Goal: Task Accomplishment & Management: Use online tool/utility

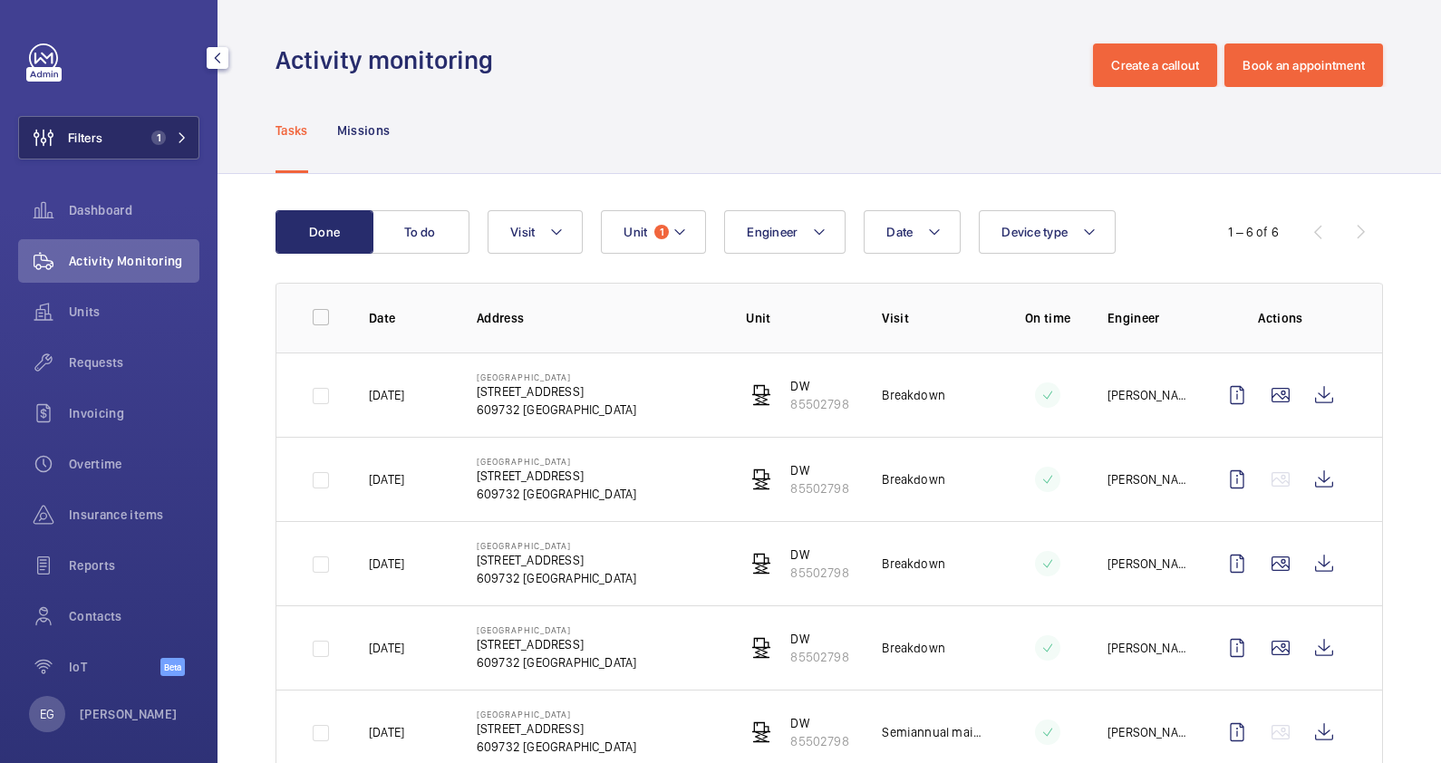
scroll to position [136, 0]
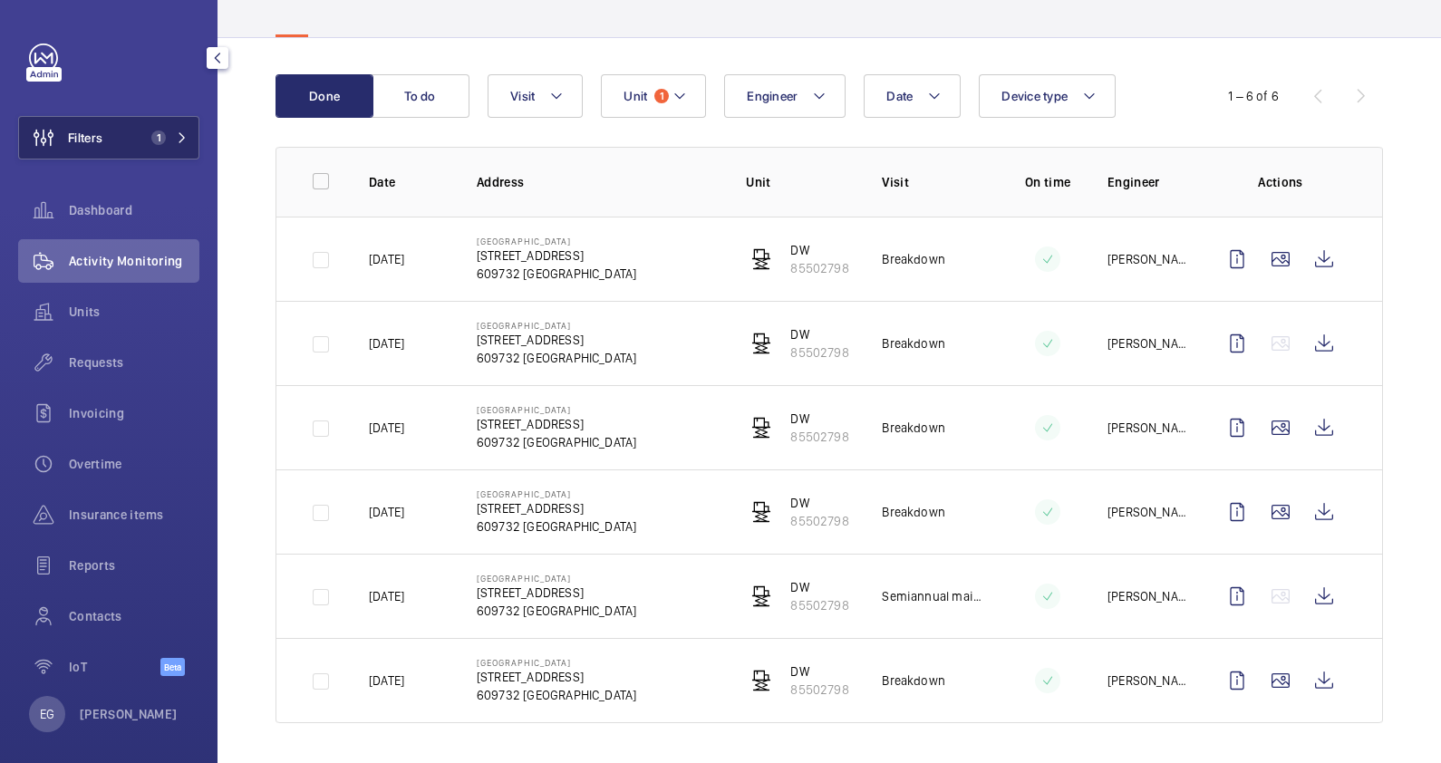
click at [181, 141] on mat-icon at bounding box center [182, 137] width 11 height 11
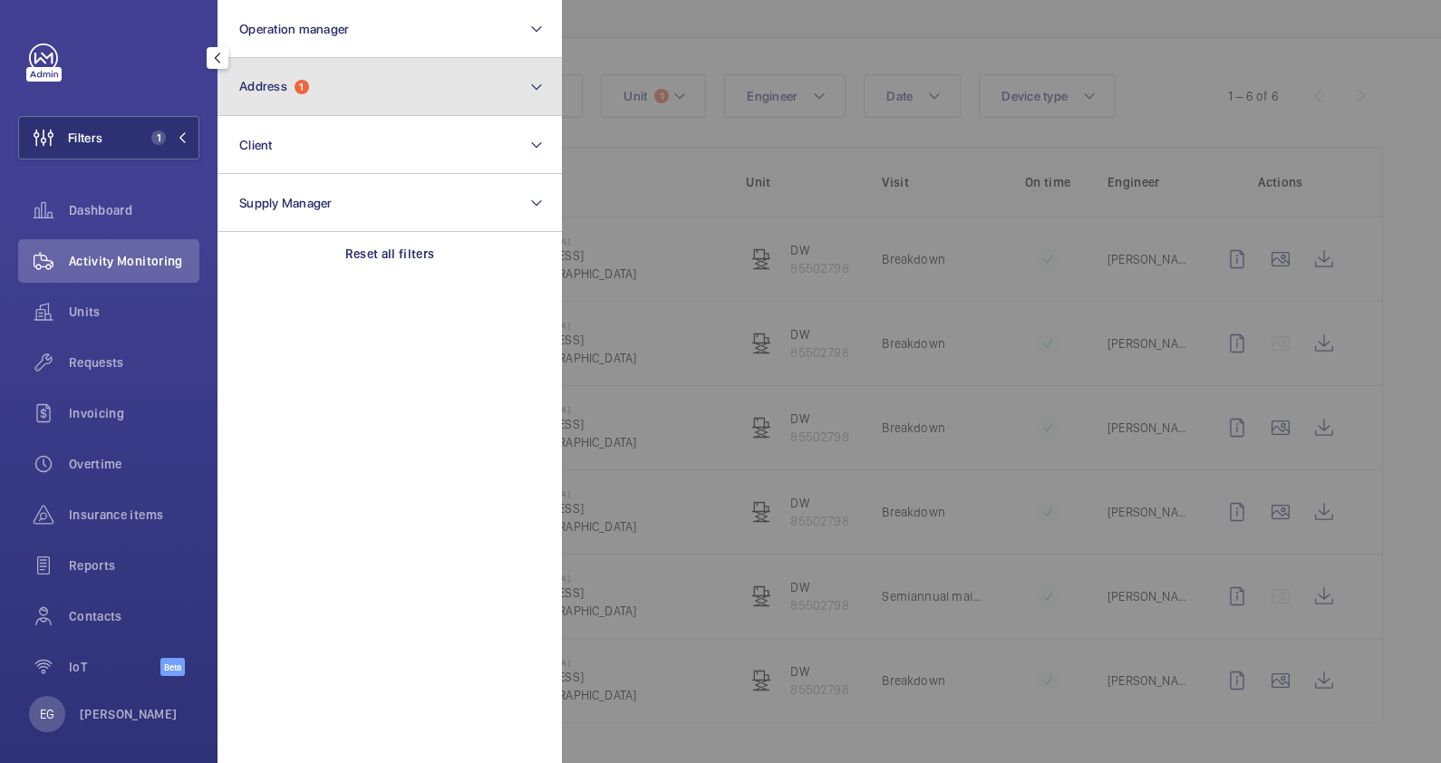
click at [414, 83] on button "Address 1" at bounding box center [390, 87] width 344 height 58
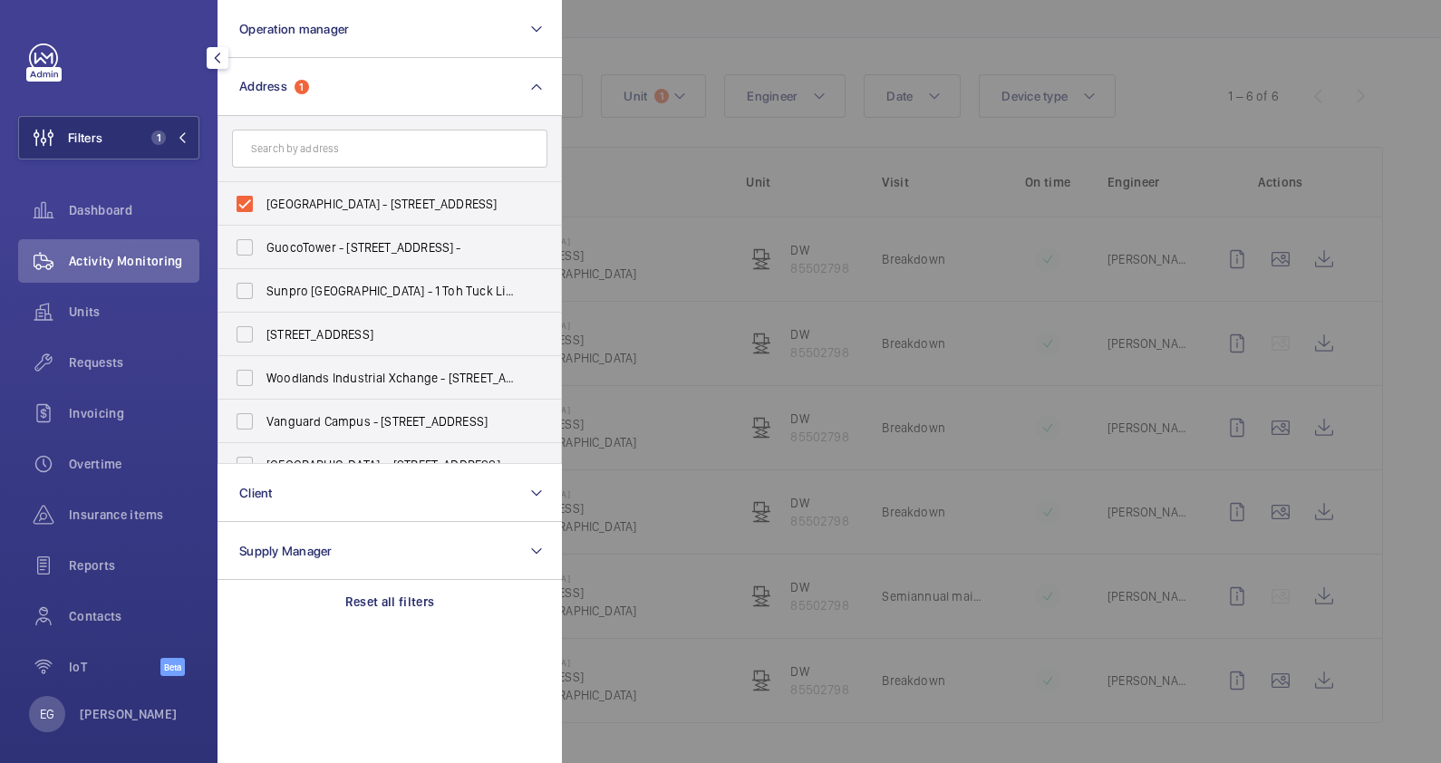
click at [330, 202] on span "[GEOGRAPHIC_DATA] - [STREET_ADDRESS]" at bounding box center [390, 204] width 249 height 18
click at [263, 202] on input "[GEOGRAPHIC_DATA] - [STREET_ADDRESS]" at bounding box center [245, 204] width 36 height 36
checkbox input "false"
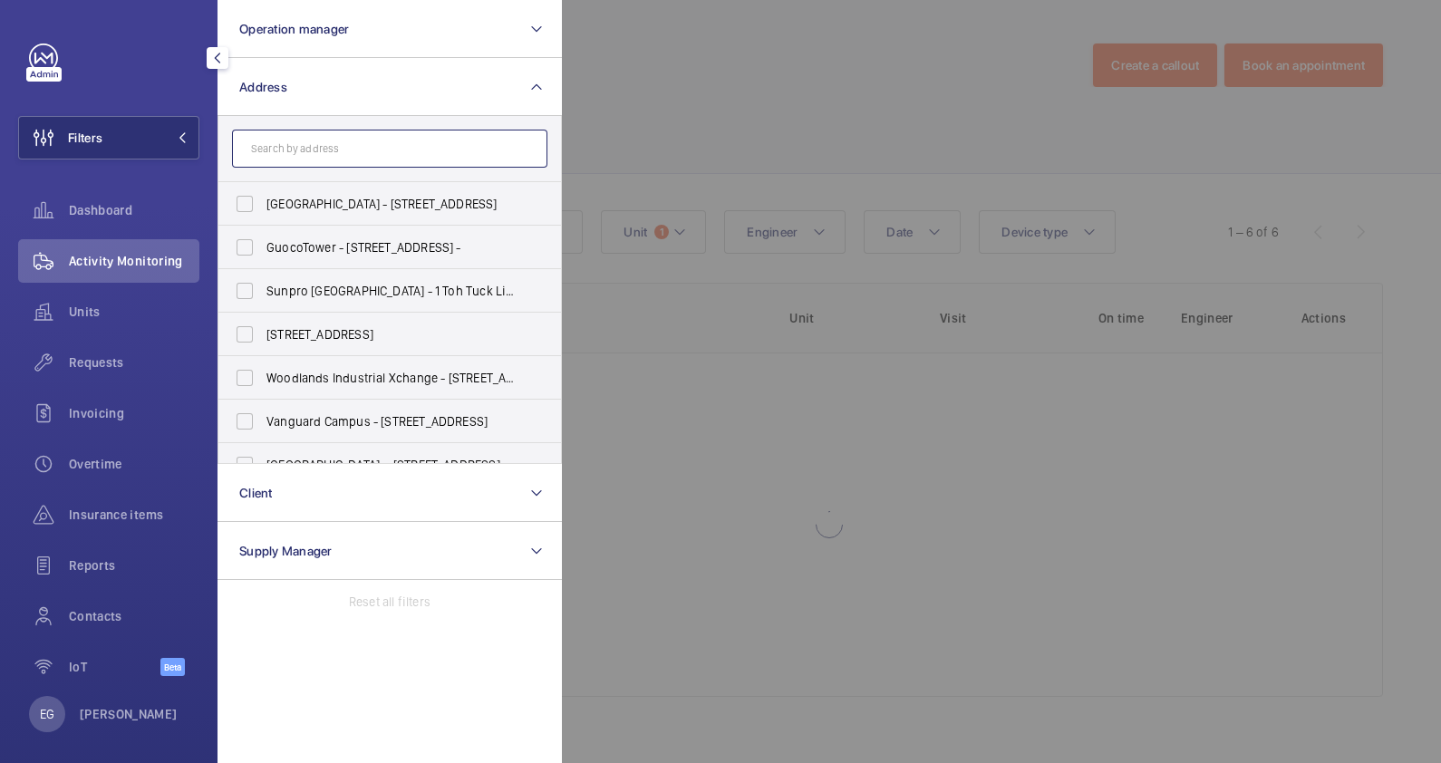
click at [334, 157] on input "text" at bounding box center [389, 149] width 315 height 38
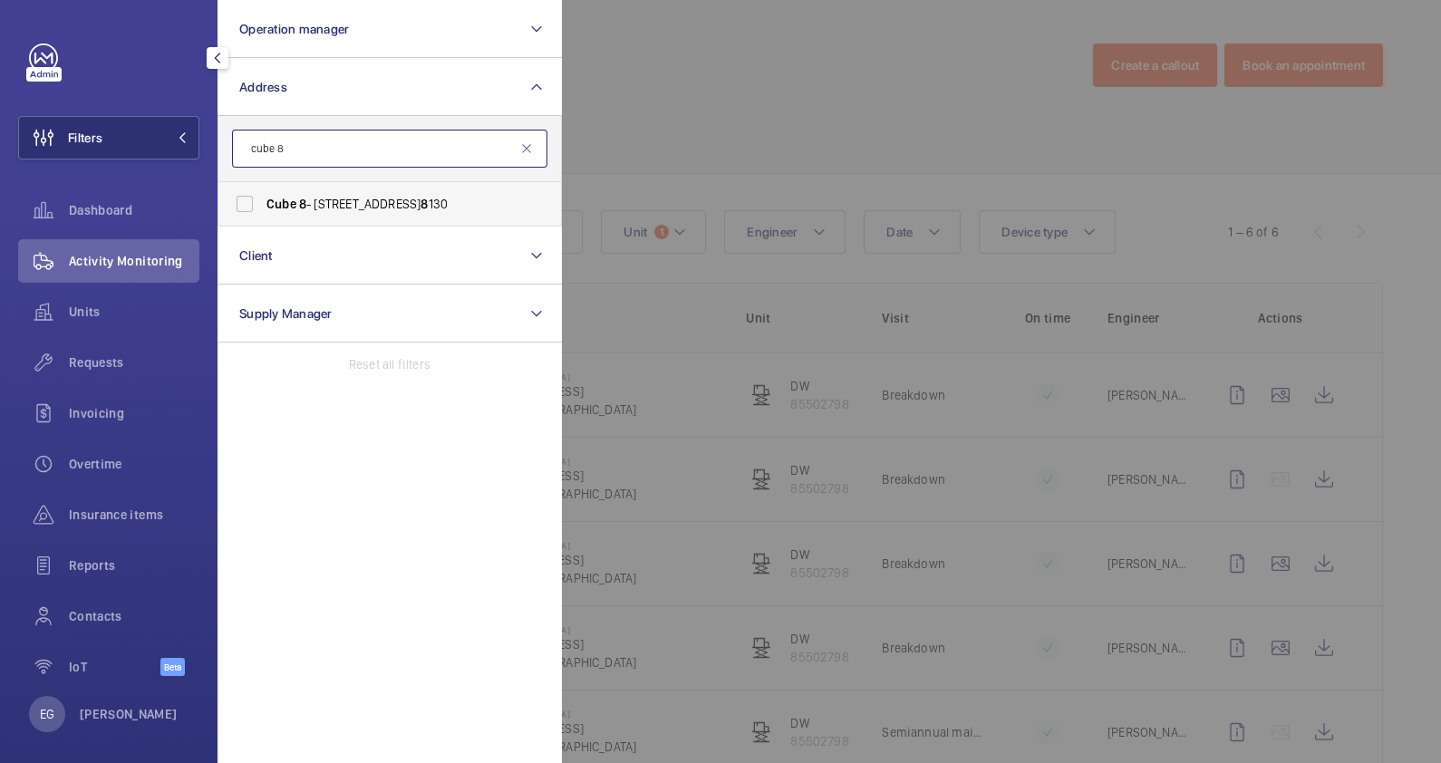
type input "cube 8"
click at [363, 201] on span "Cube [STREET_ADDRESS]" at bounding box center [390, 204] width 249 height 18
click at [263, 201] on input "Cube [STREET_ADDRESS]" at bounding box center [245, 204] width 36 height 36
checkbox input "true"
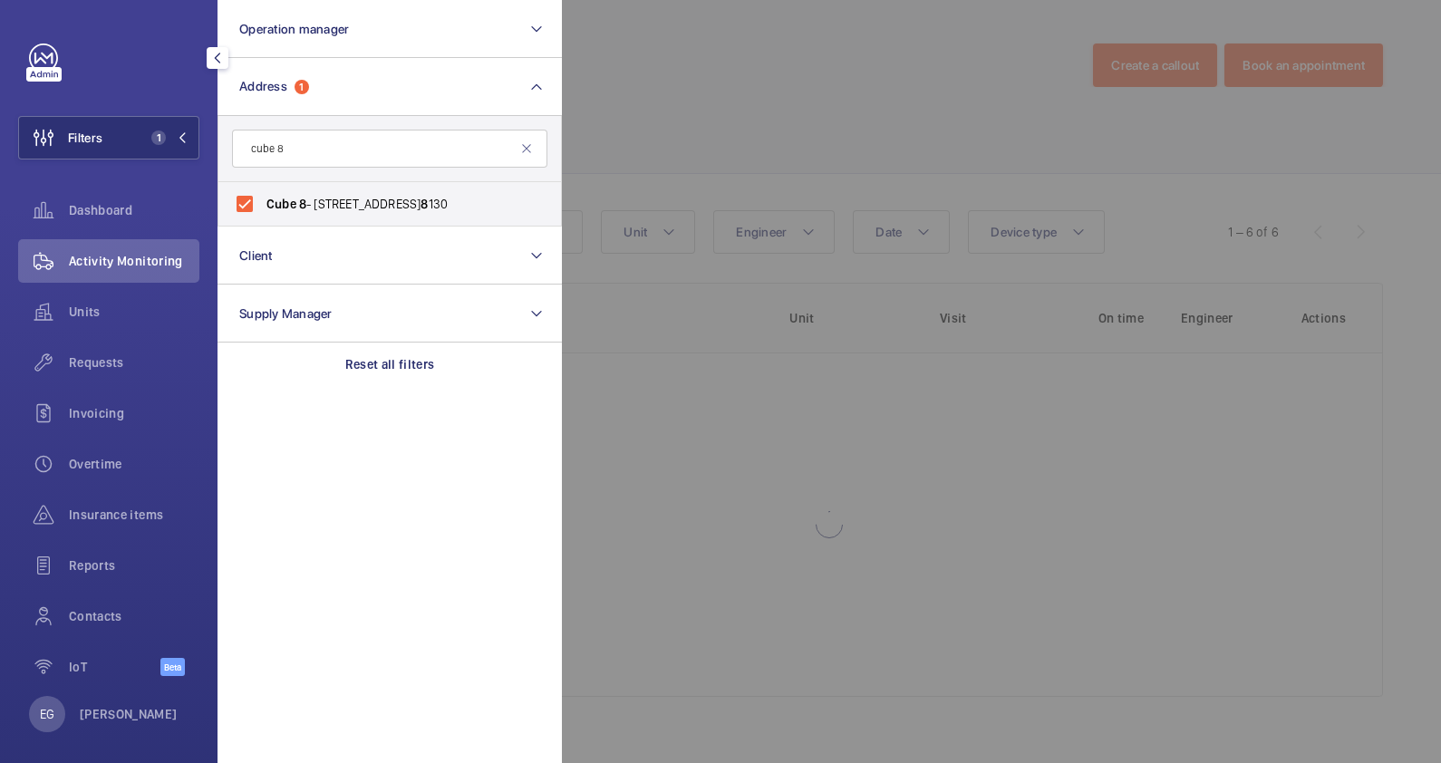
click at [731, 82] on div at bounding box center [1282, 381] width 1441 height 763
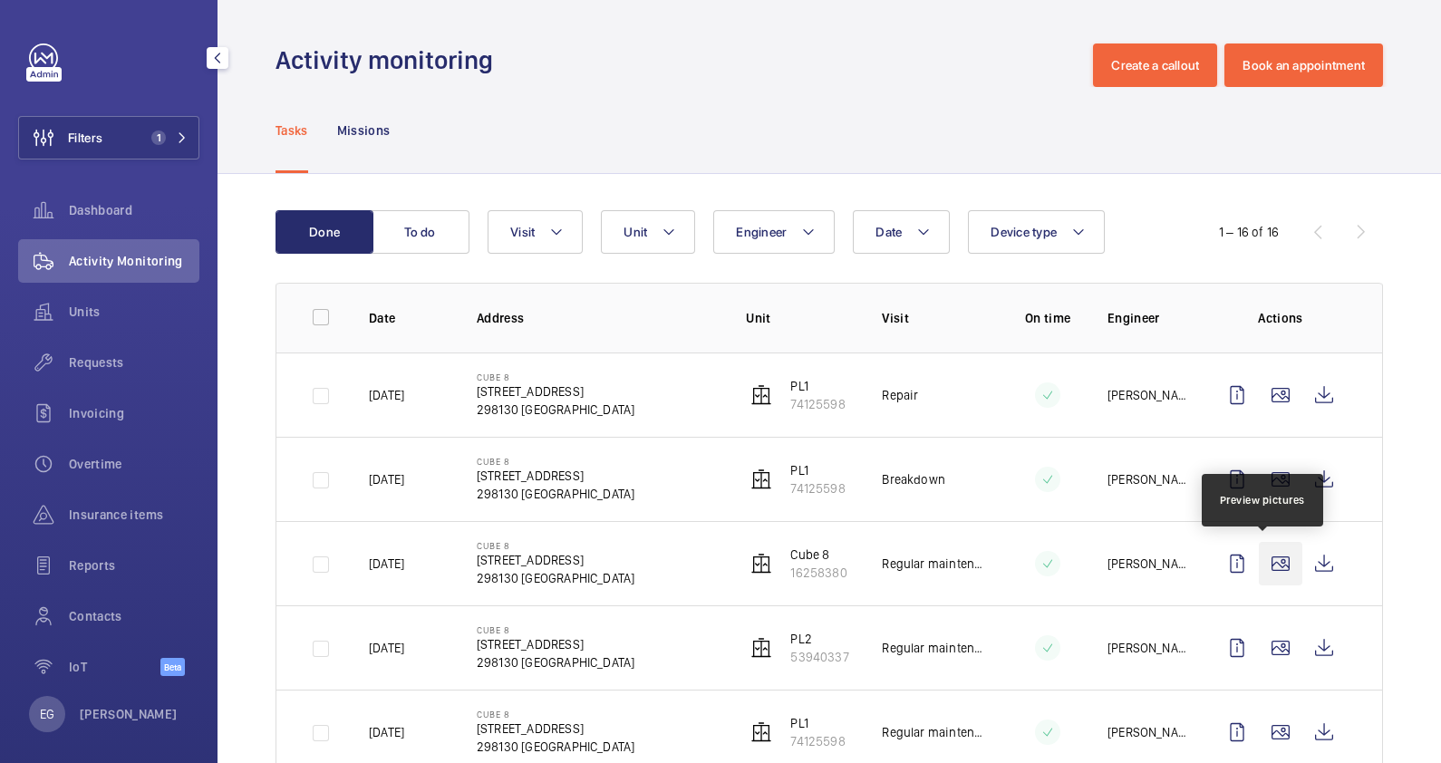
click at [1267, 566] on wm-front-icon-button at bounding box center [1281, 564] width 44 height 44
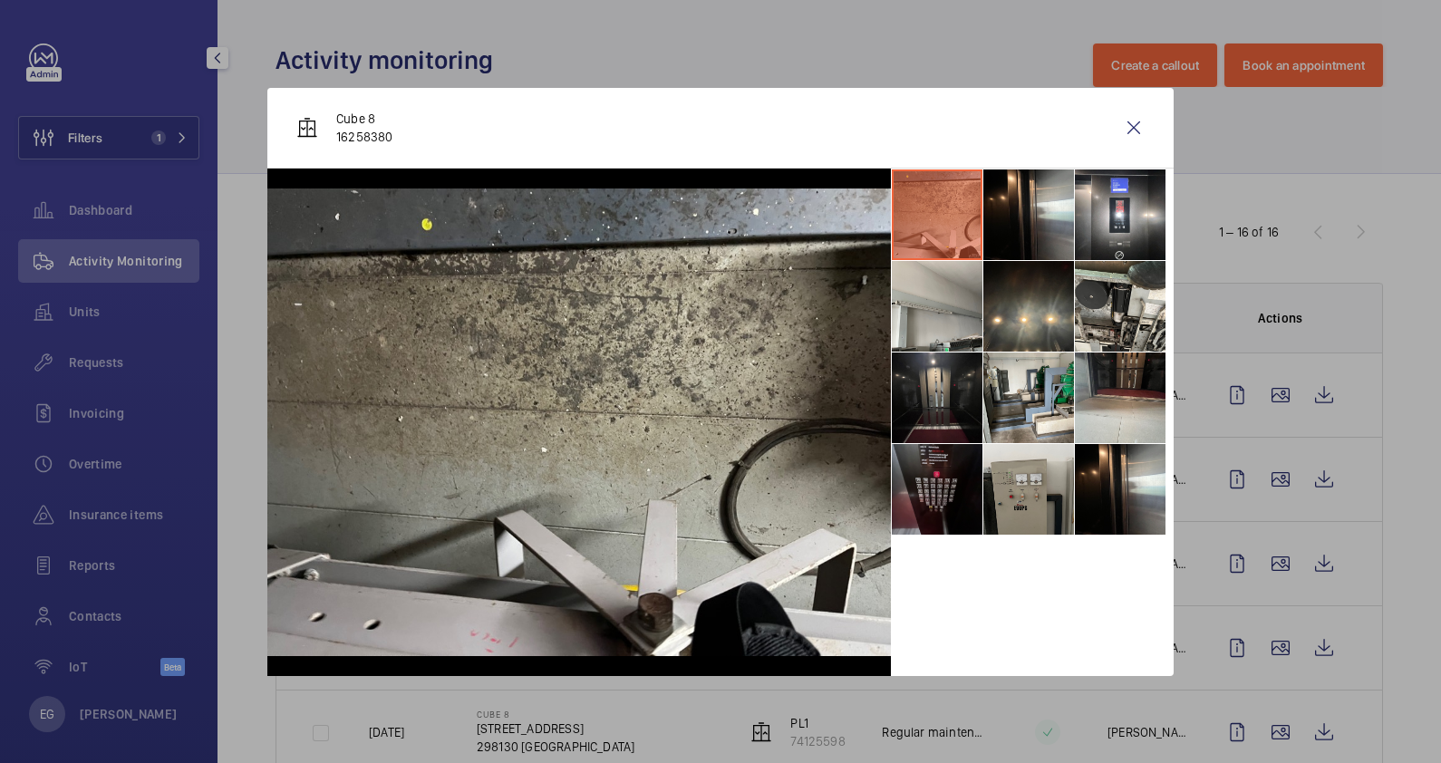
click at [946, 481] on li at bounding box center [937, 489] width 91 height 91
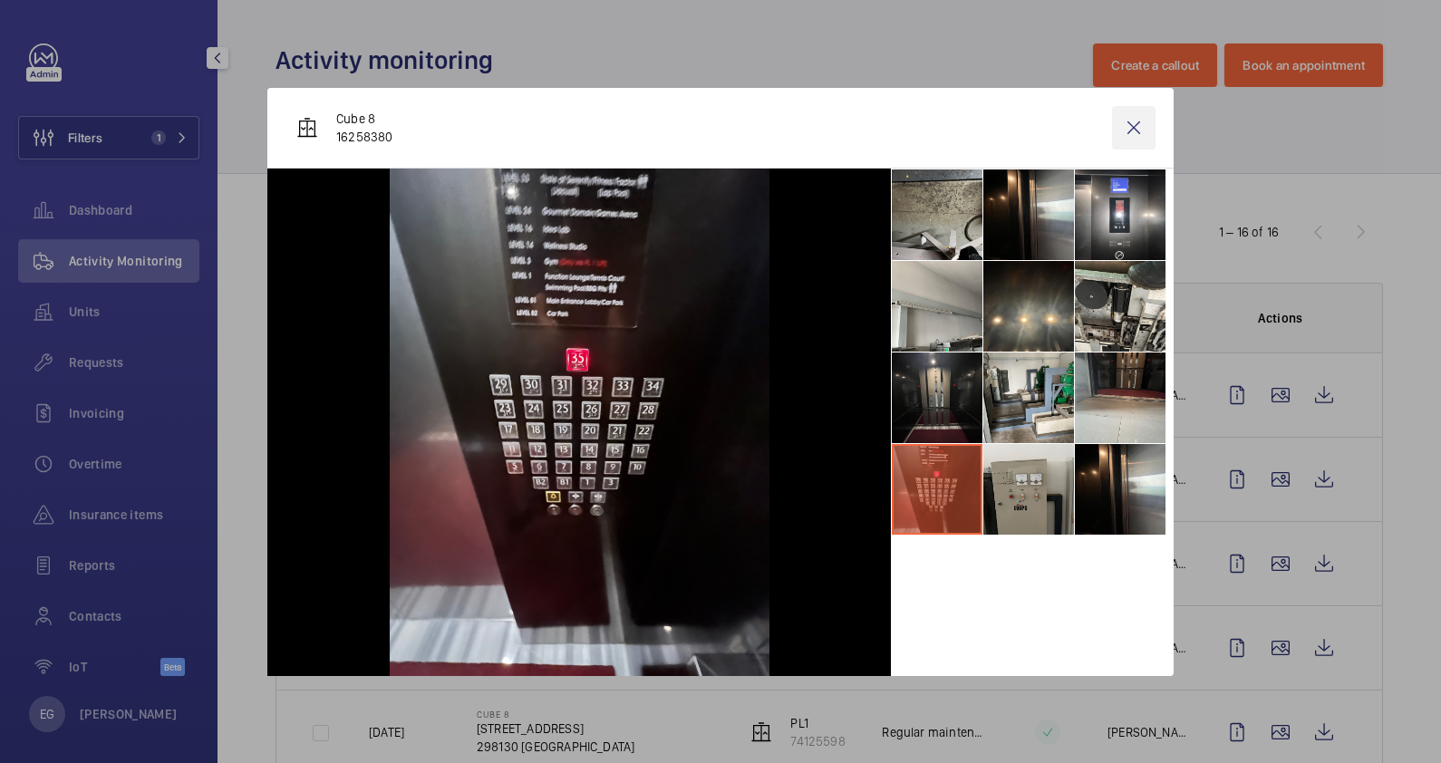
click at [1137, 135] on wm-front-icon-button at bounding box center [1134, 128] width 44 height 44
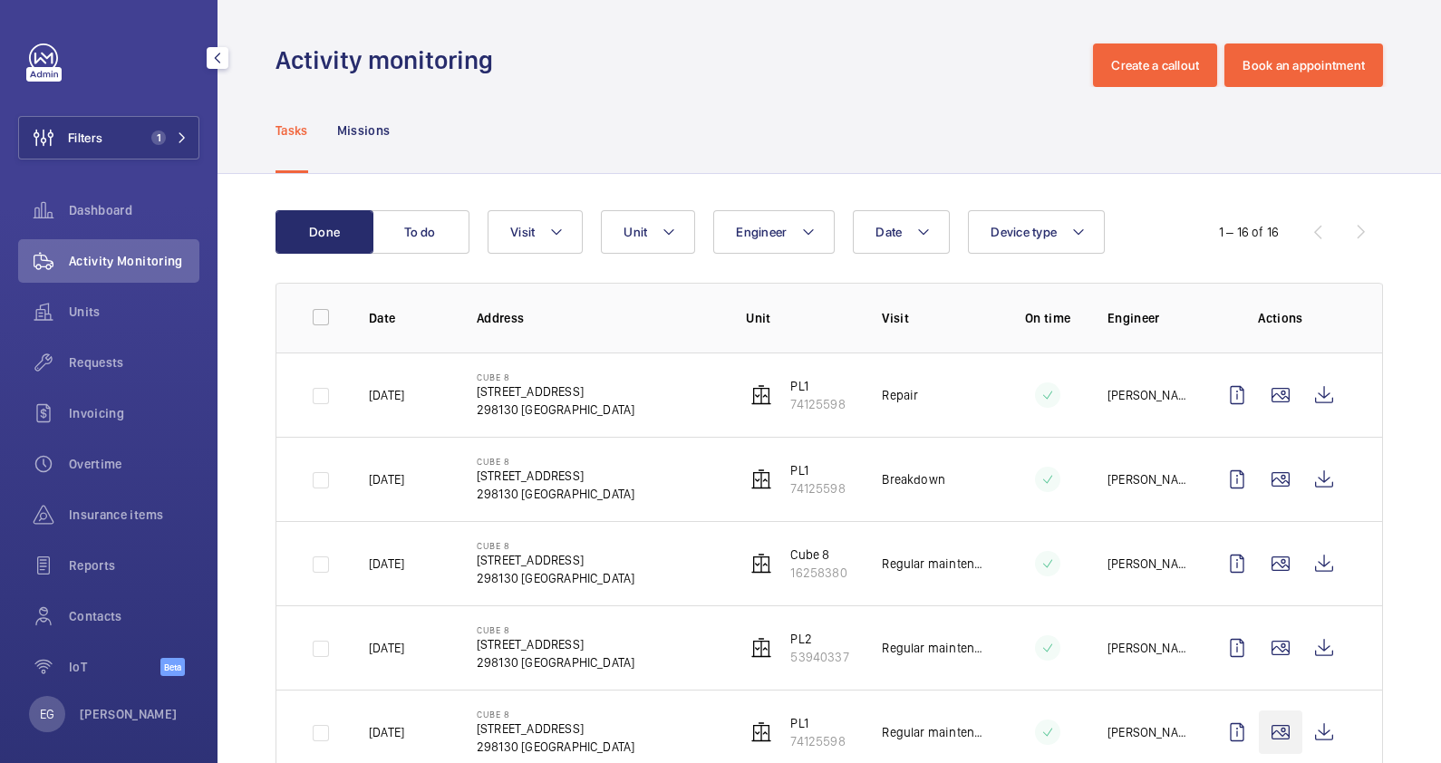
click at [1356, 605] on td at bounding box center [1284, 647] width 196 height 84
click at [1259, 711] on wm-front-icon-button at bounding box center [1281, 733] width 44 height 44
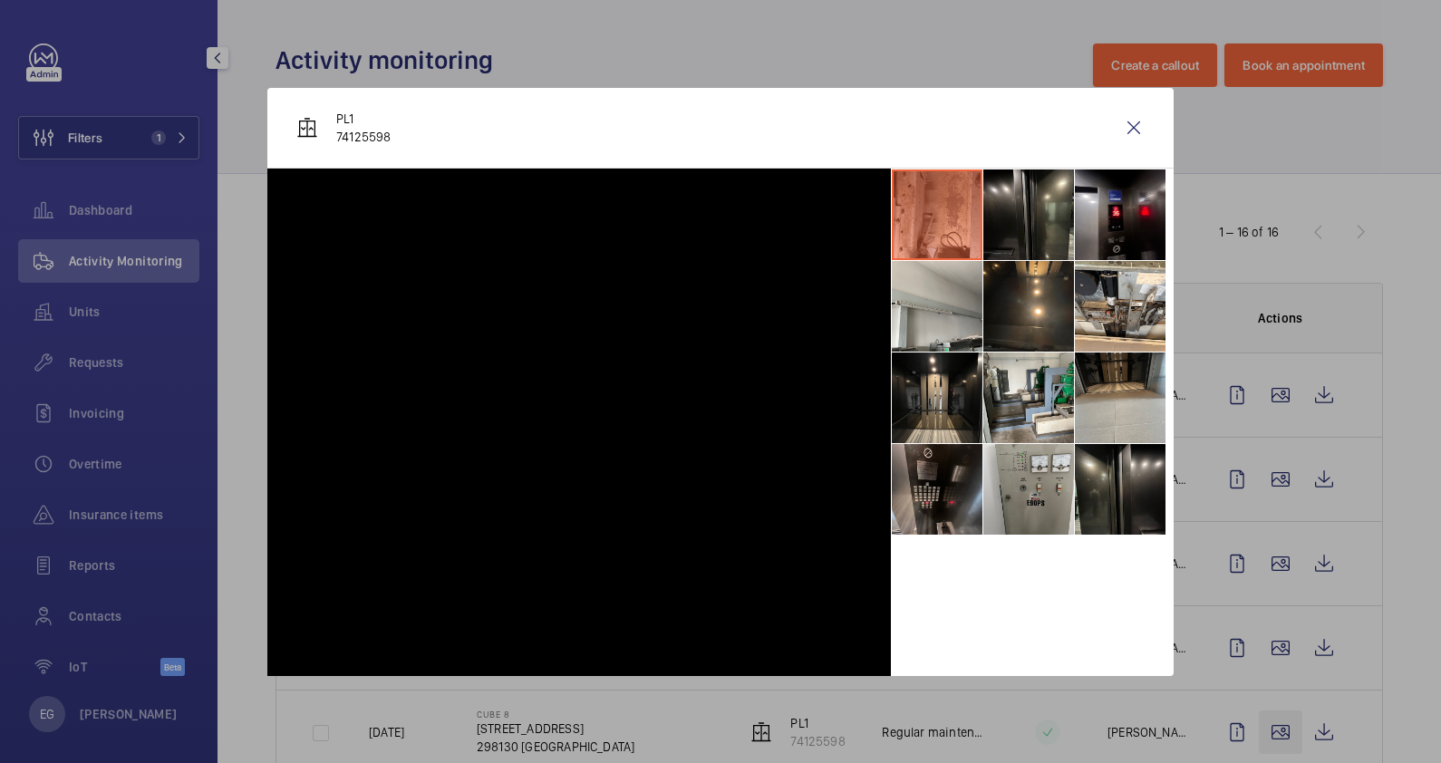
scroll to position [112, 0]
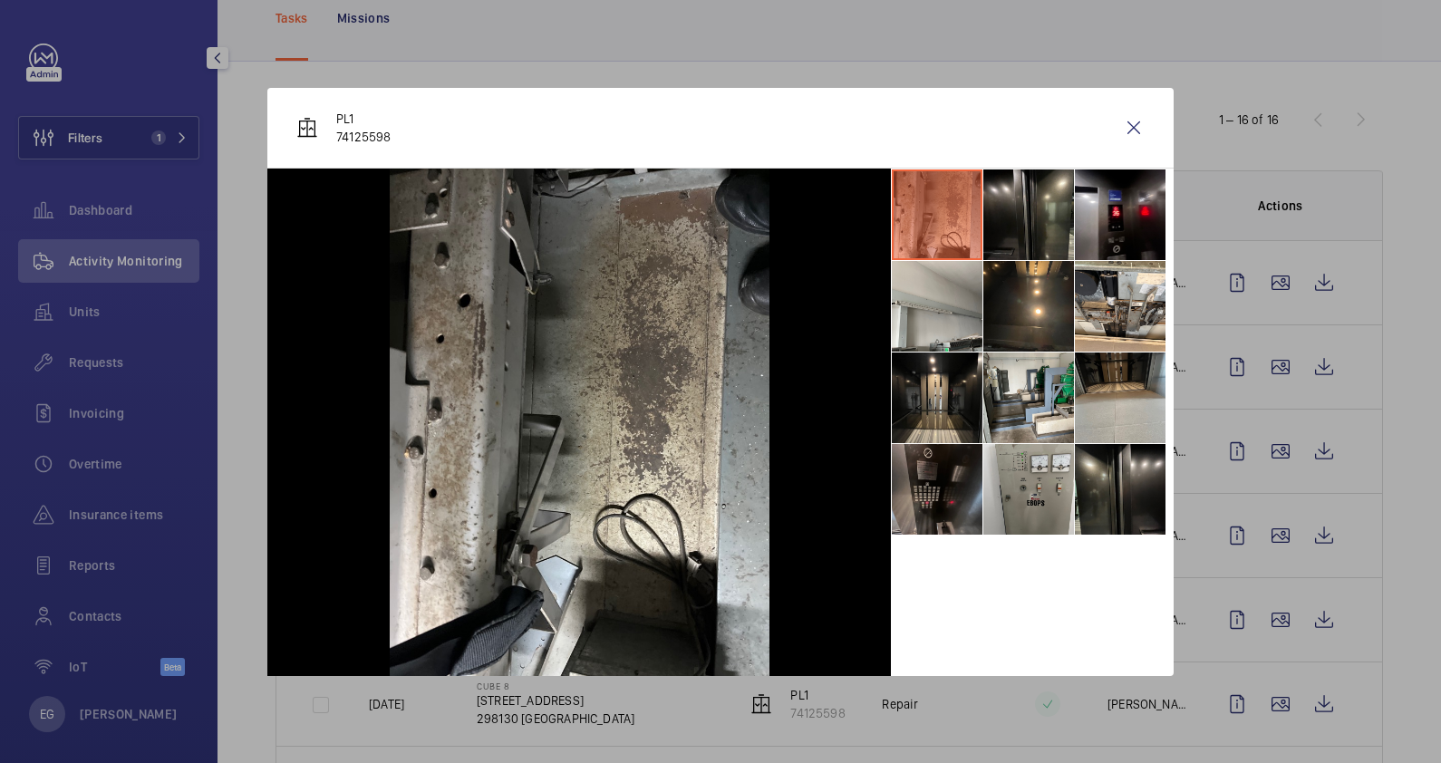
click at [914, 504] on li at bounding box center [937, 489] width 91 height 91
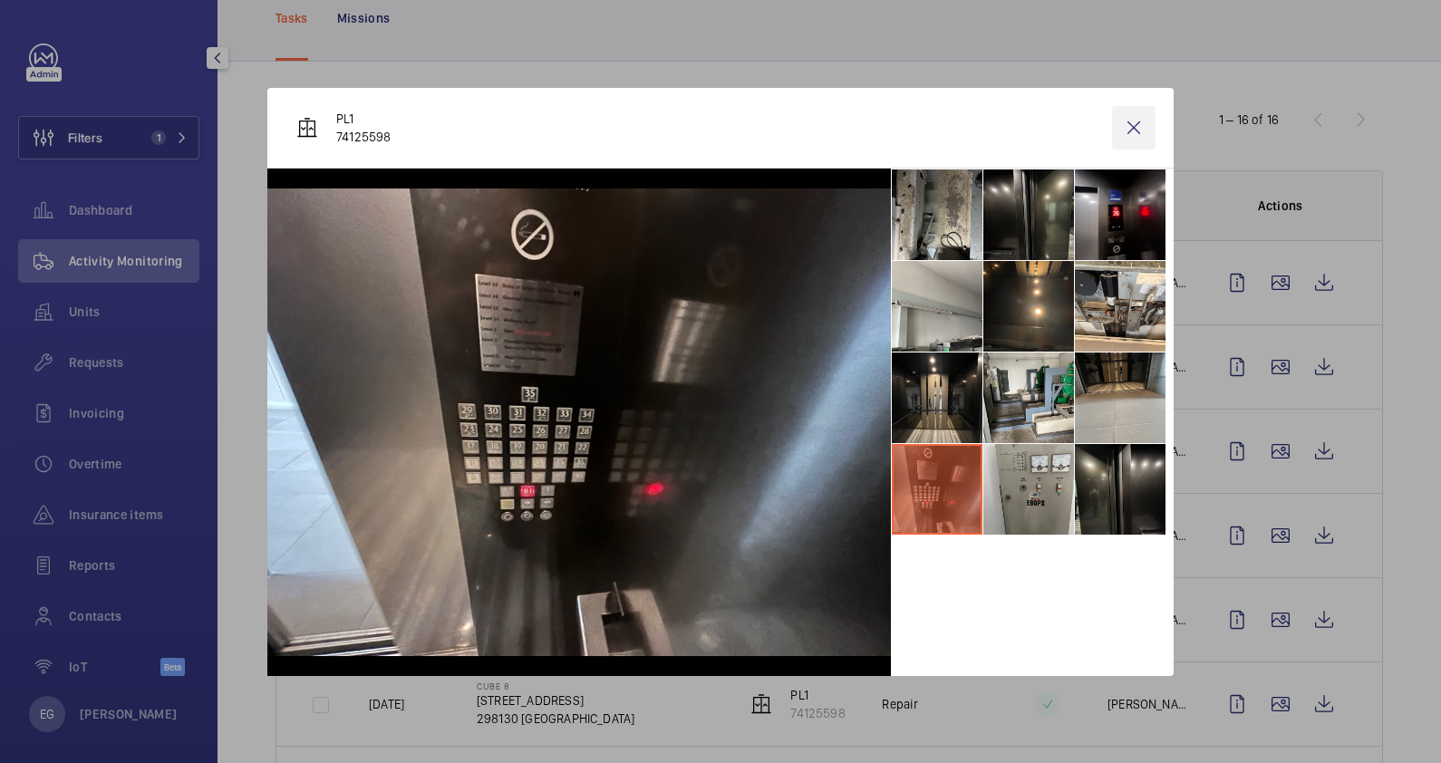
click at [1133, 143] on wm-front-icon-button at bounding box center [1134, 128] width 44 height 44
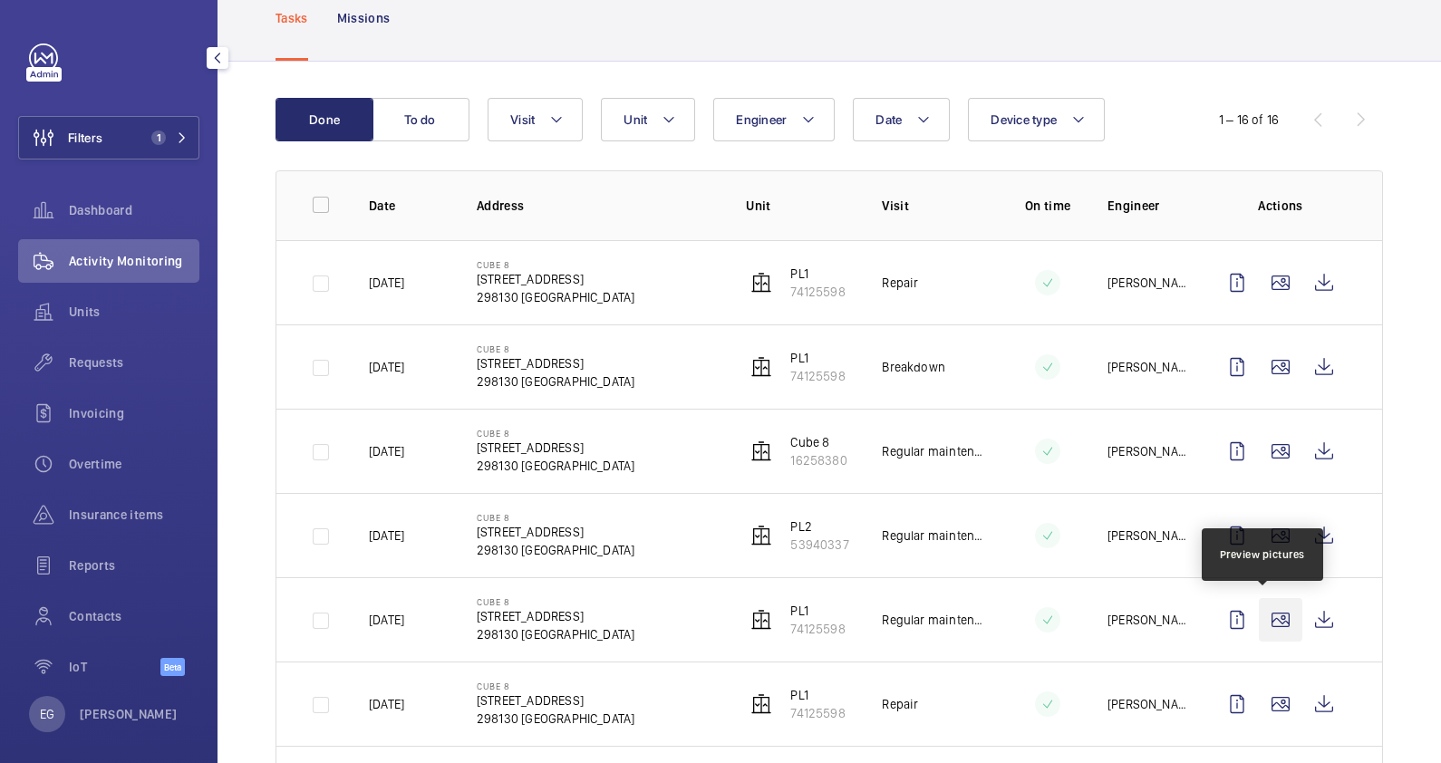
click at [1267, 623] on wm-front-icon-button at bounding box center [1281, 620] width 44 height 44
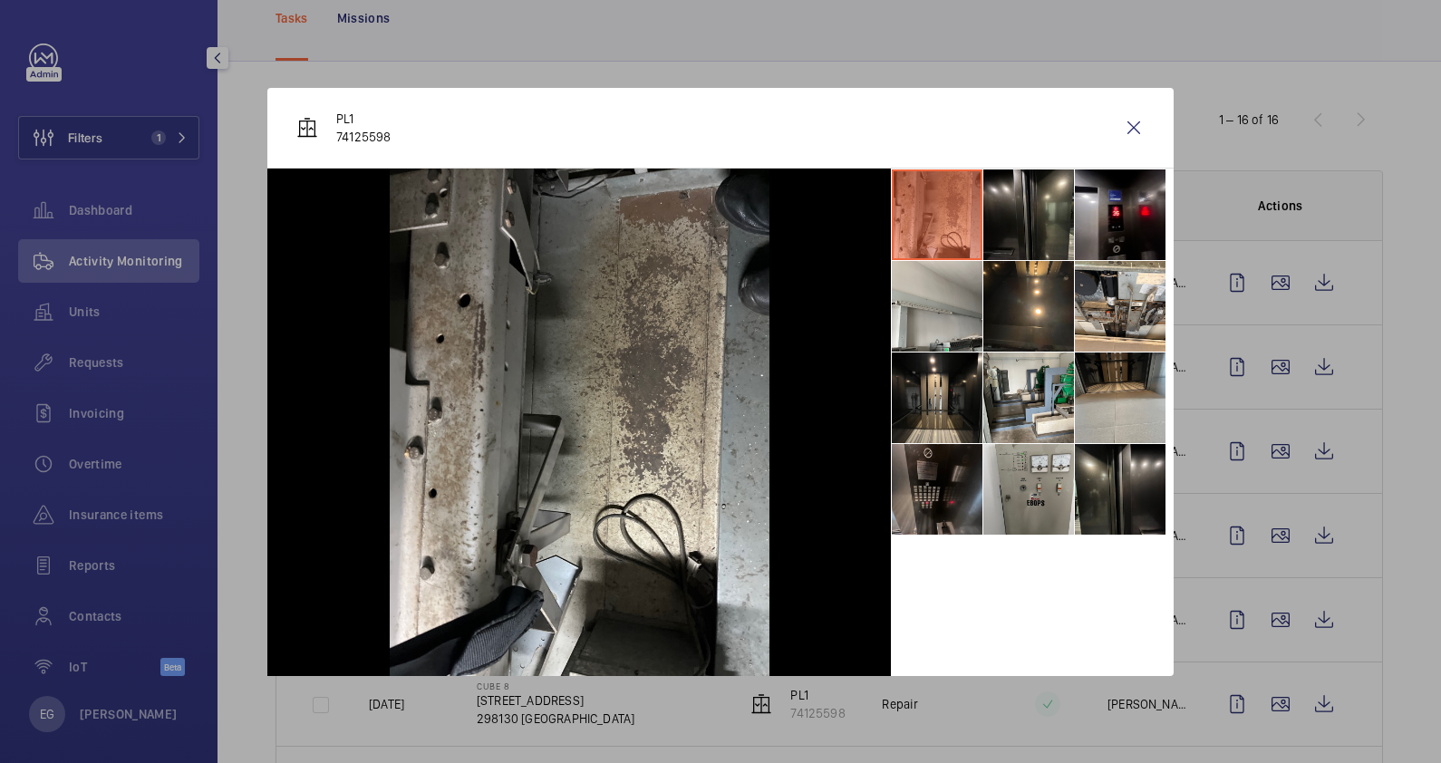
click at [925, 510] on li at bounding box center [937, 489] width 91 height 91
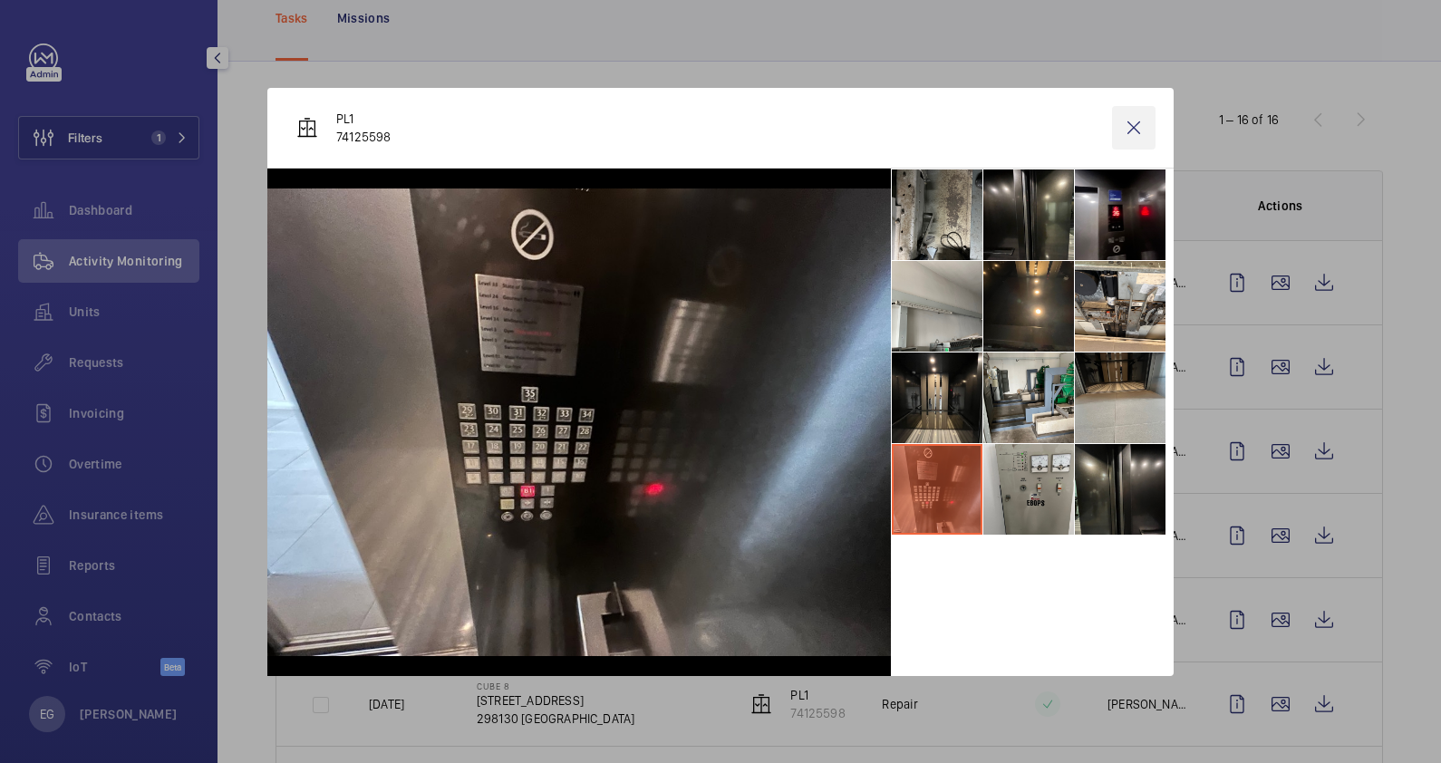
click at [1139, 123] on wm-front-icon-button at bounding box center [1134, 128] width 44 height 44
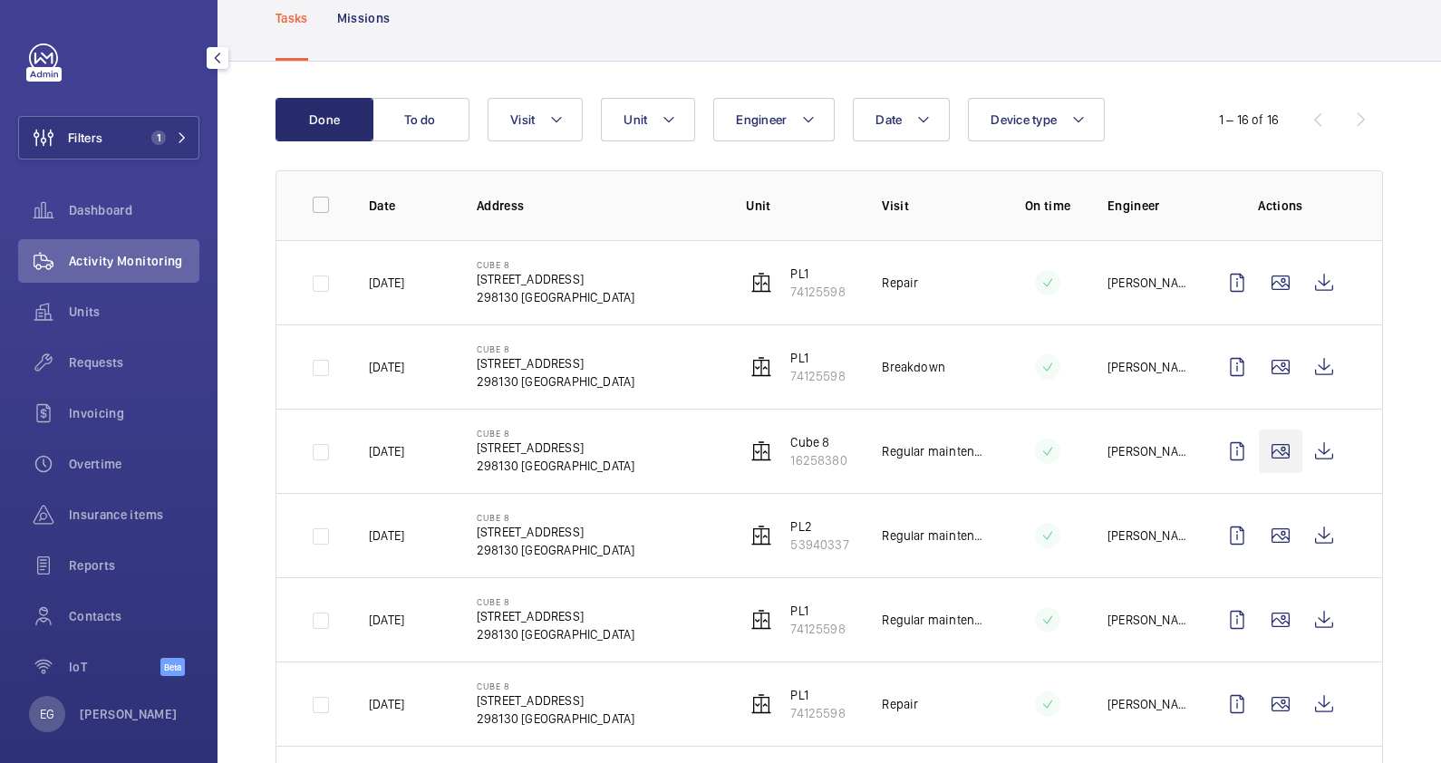
click at [1273, 447] on wm-front-icon-button at bounding box center [1281, 452] width 44 height 44
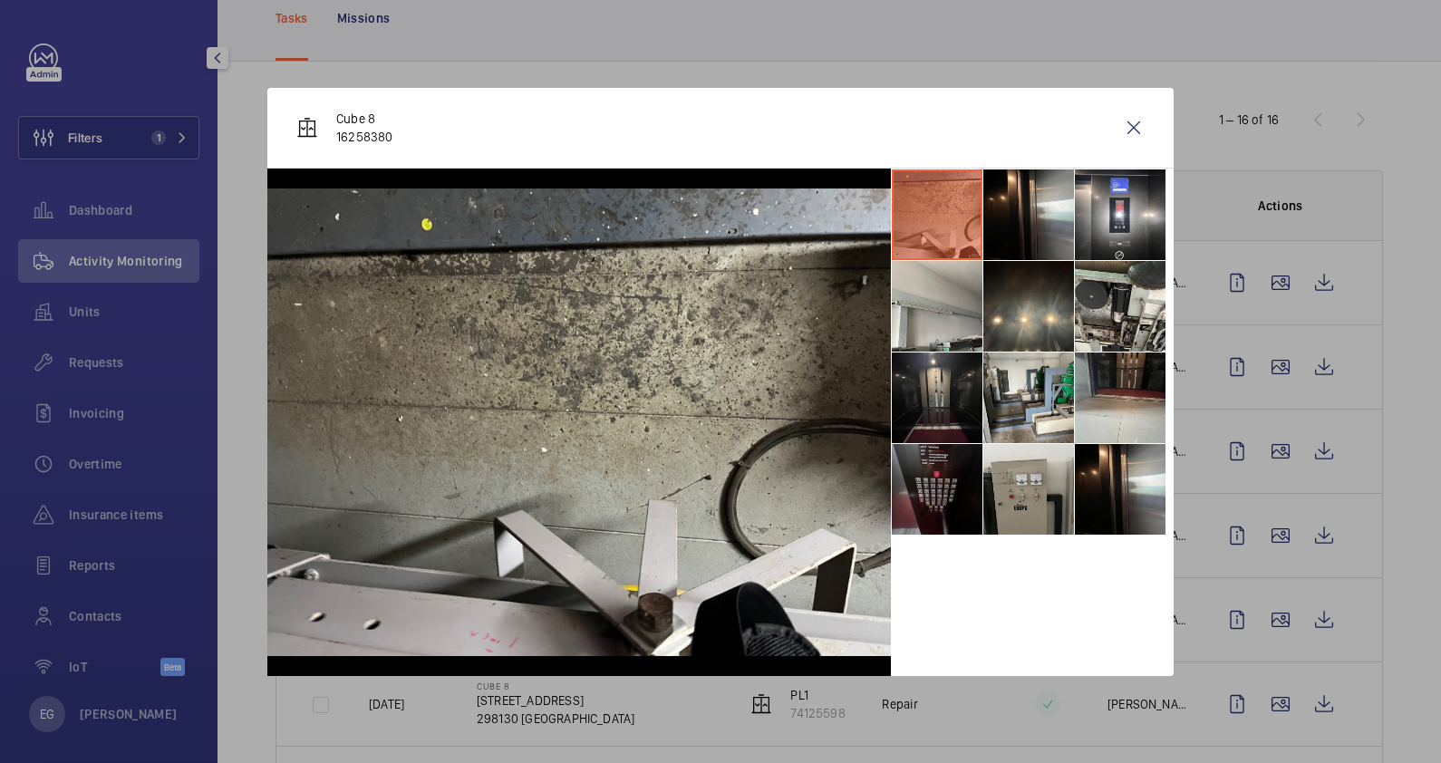
click at [957, 503] on li at bounding box center [937, 489] width 91 height 91
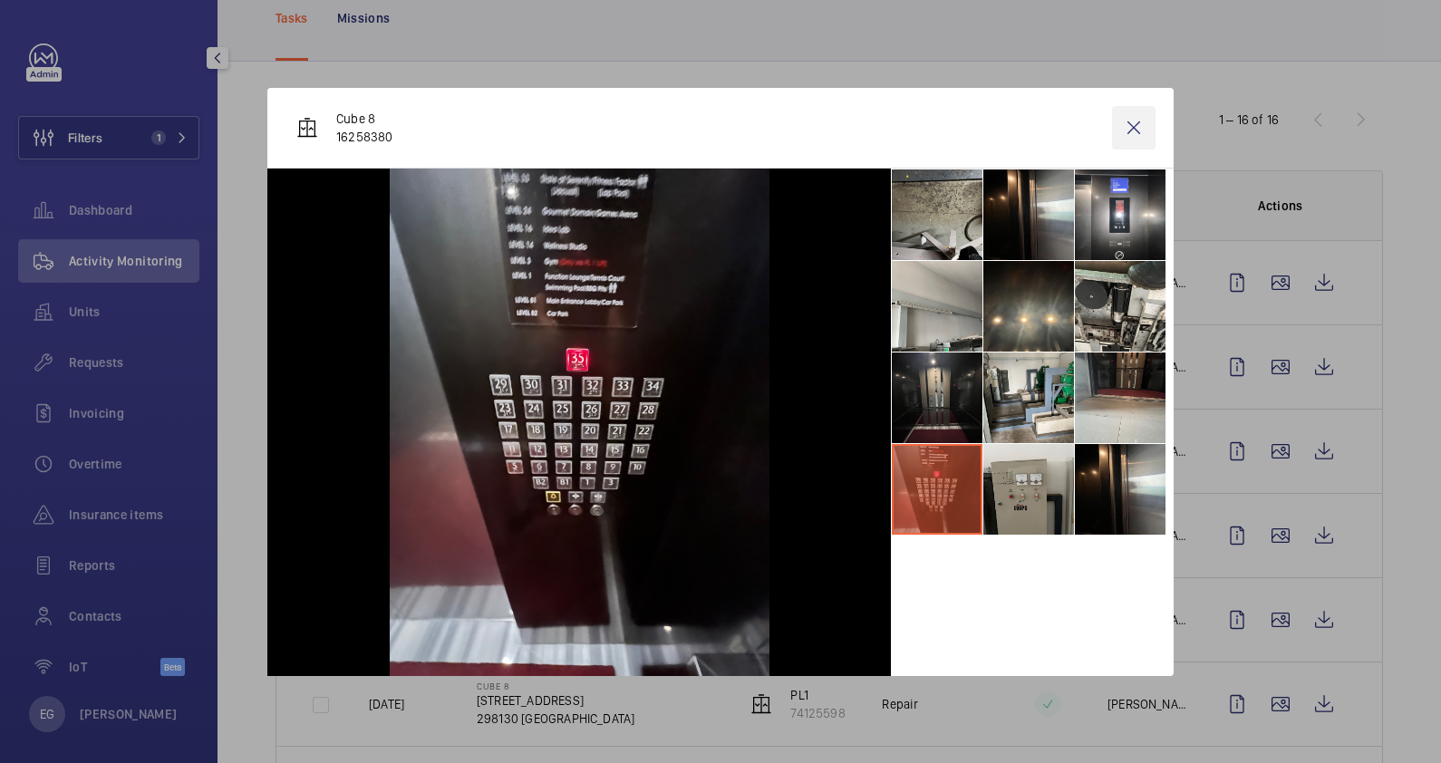
click at [1121, 127] on wm-front-icon-button at bounding box center [1134, 128] width 44 height 44
